Goal: Information Seeking & Learning: Learn about a topic

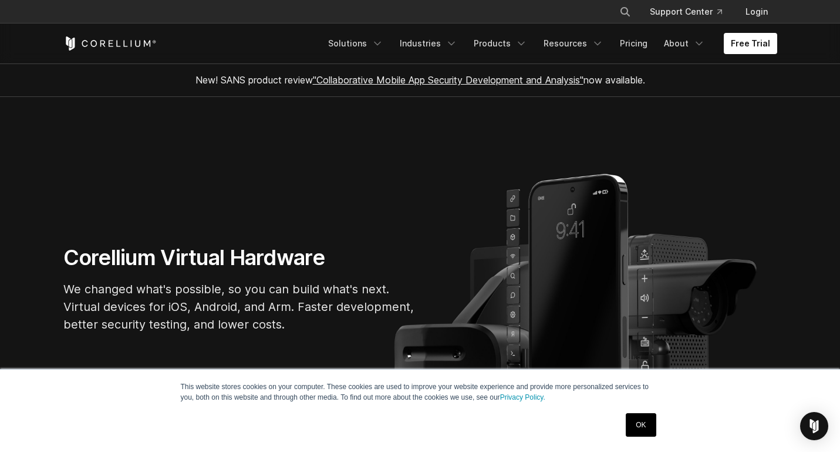
click at [645, 425] on link "OK" at bounding box center [641, 424] width 30 height 23
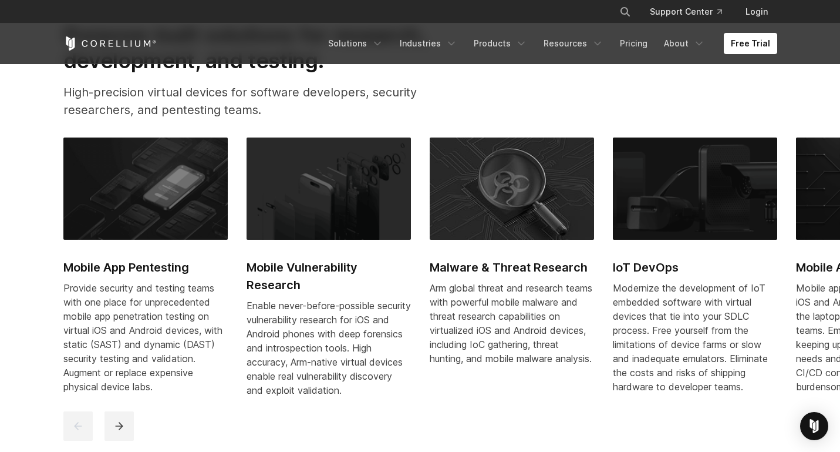
scroll to position [514, 0]
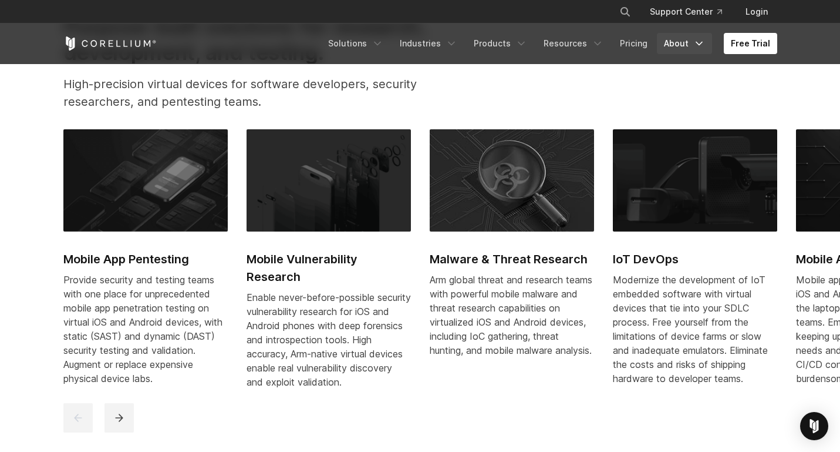
click at [681, 44] on link "About" at bounding box center [684, 43] width 55 height 21
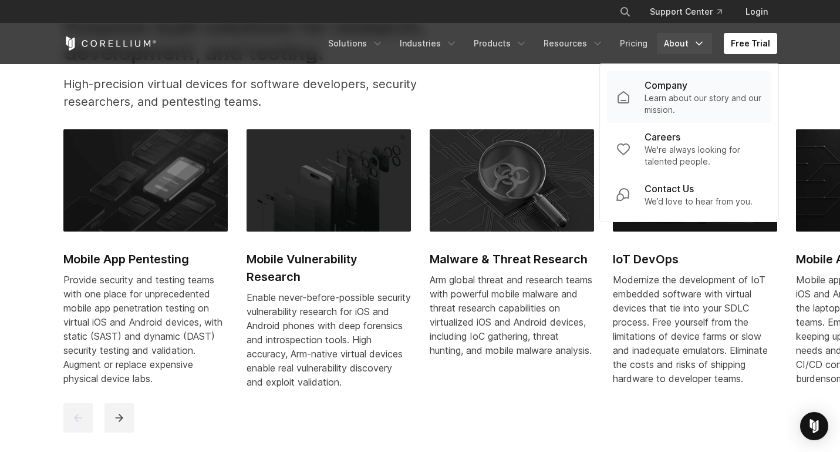
click at [675, 95] on p "Learn about our story and our mission." at bounding box center [703, 103] width 117 height 23
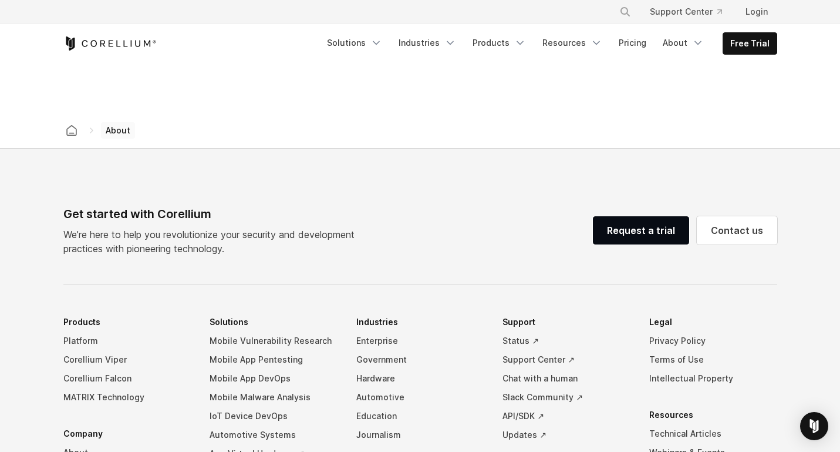
scroll to position [1877, 0]
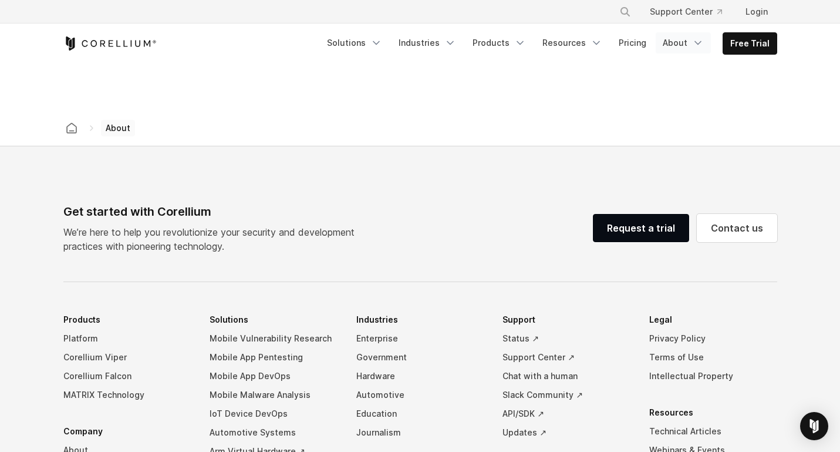
click at [671, 43] on link "About" at bounding box center [683, 42] width 55 height 21
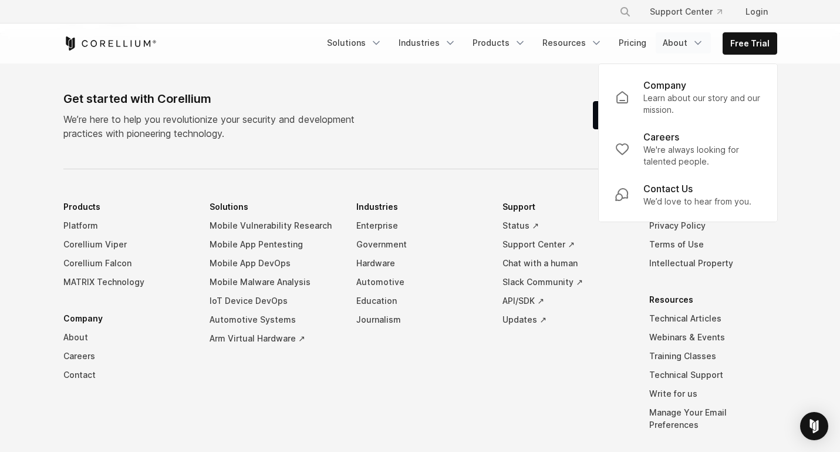
scroll to position [1992, 0]
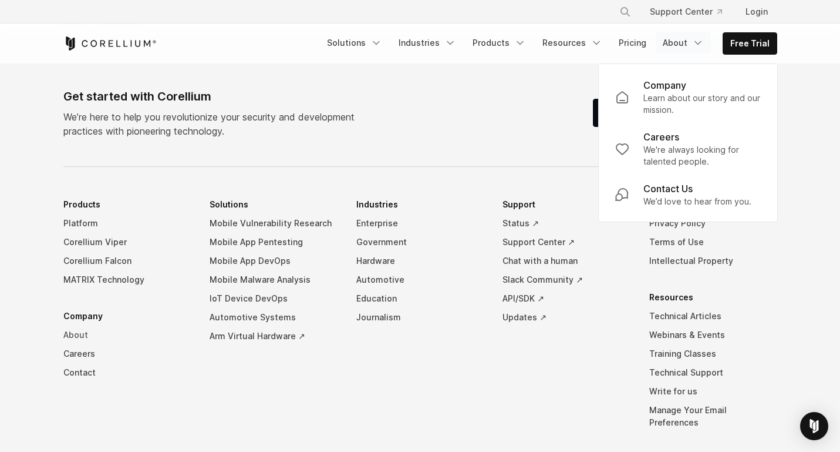
click at [74, 325] on link "About" at bounding box center [127, 334] width 128 height 19
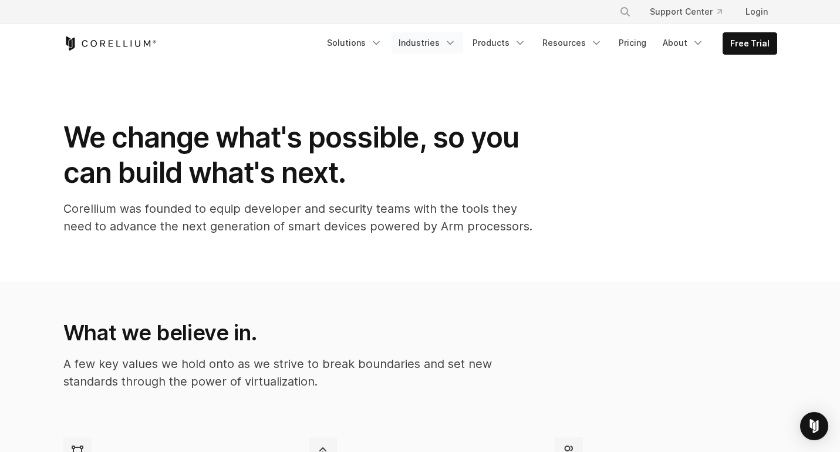
click at [433, 44] on link "Industries" at bounding box center [428, 42] width 72 height 21
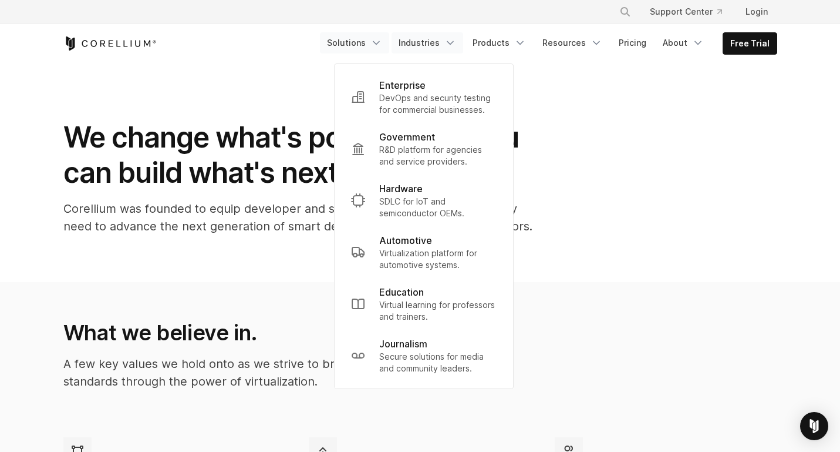
click at [367, 41] on link "Solutions" at bounding box center [354, 42] width 69 height 21
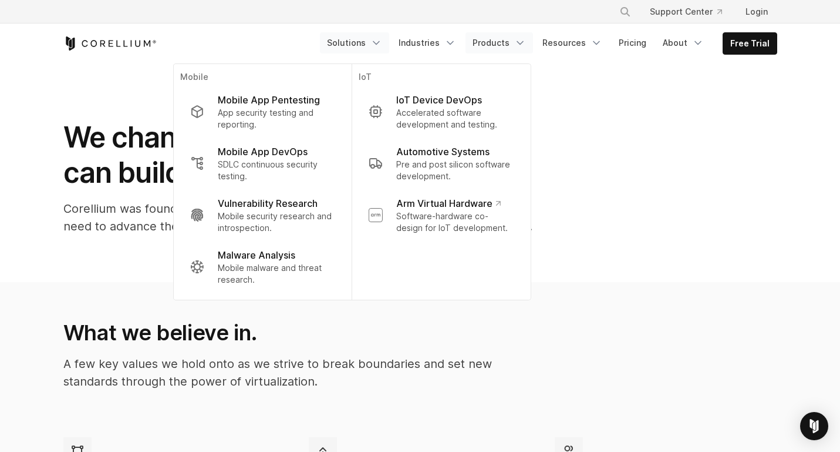
click at [501, 44] on link "Products" at bounding box center [500, 42] width 68 height 21
